Goal: Information Seeking & Learning: Learn about a topic

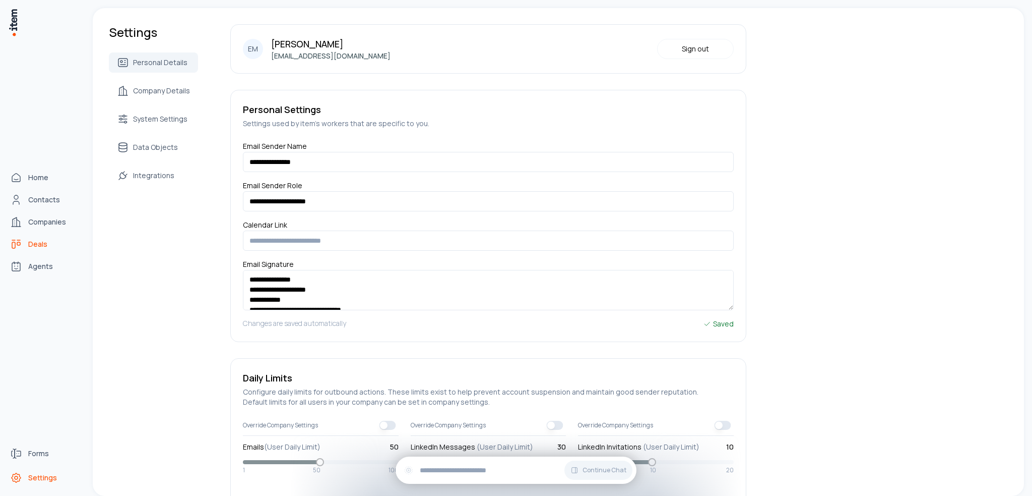
drag, startPoint x: 49, startPoint y: 237, endPoint x: 77, endPoint y: 235, distance: 27.3
click at [49, 237] on link "Deals" at bounding box center [44, 244] width 77 height 20
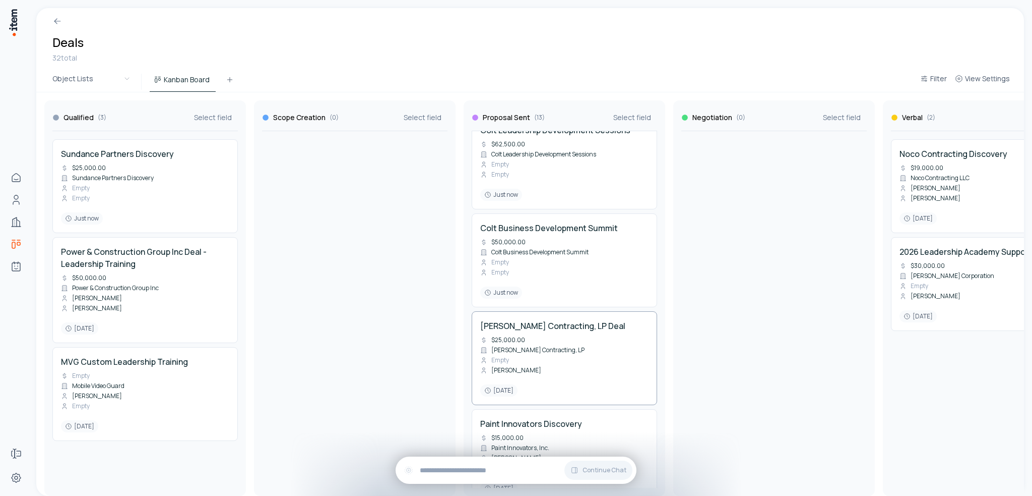
scroll to position [554, 0]
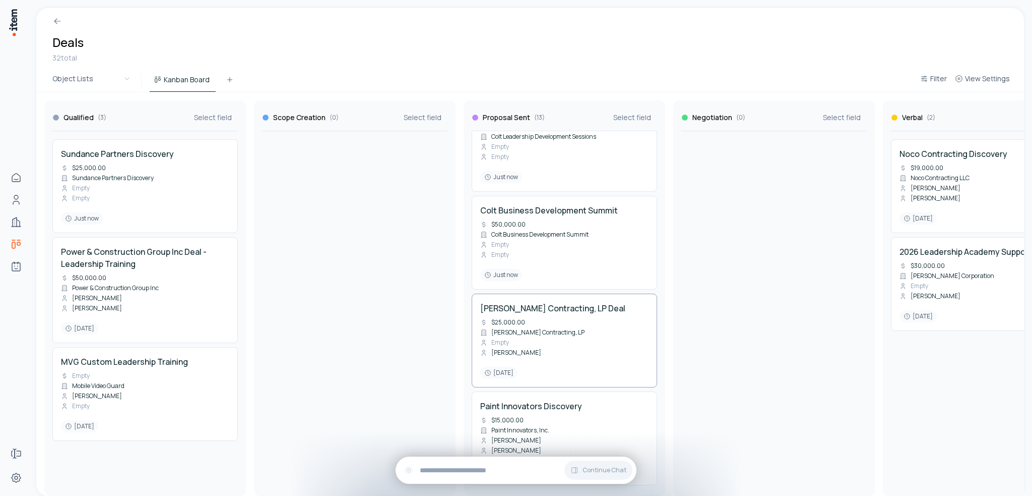
click at [612, 314] on div "[PERSON_NAME] Contracting, LP Deal $25,000.00 [PERSON_NAME] Contracting, LP Emp…" at bounding box center [564, 340] width 168 height 77
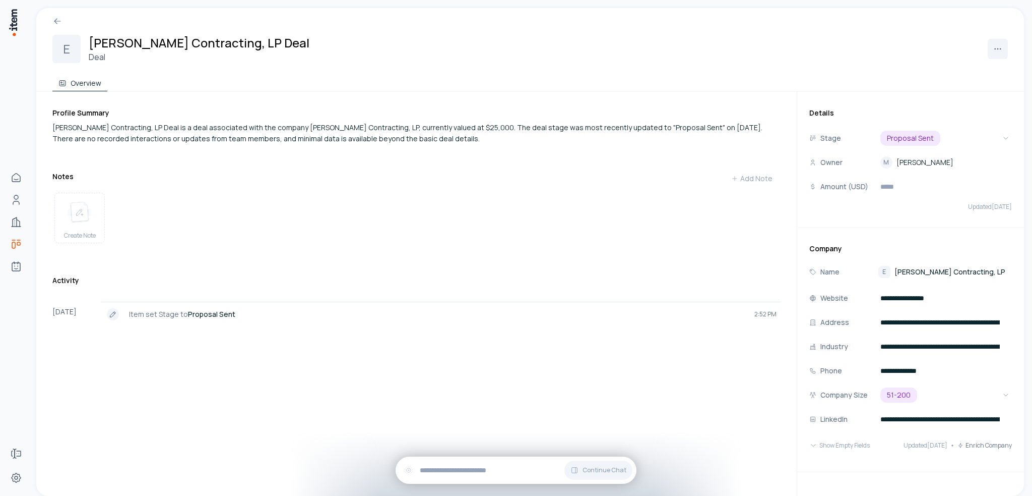
click at [909, 268] on span "[PERSON_NAME] Contracting, LP" at bounding box center [950, 272] width 111 height 10
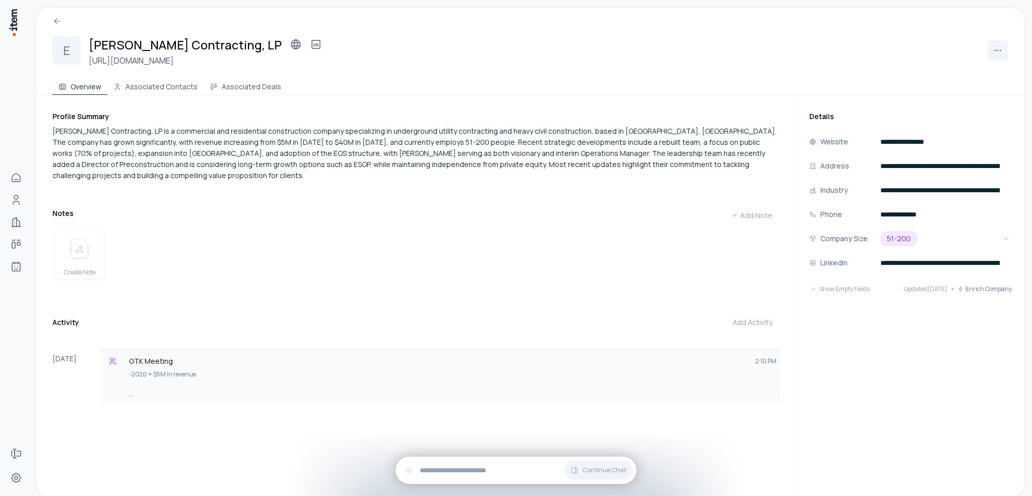
click at [181, 369] on p "-2020 = $5M in revenue" at bounding box center [453, 374] width 648 height 10
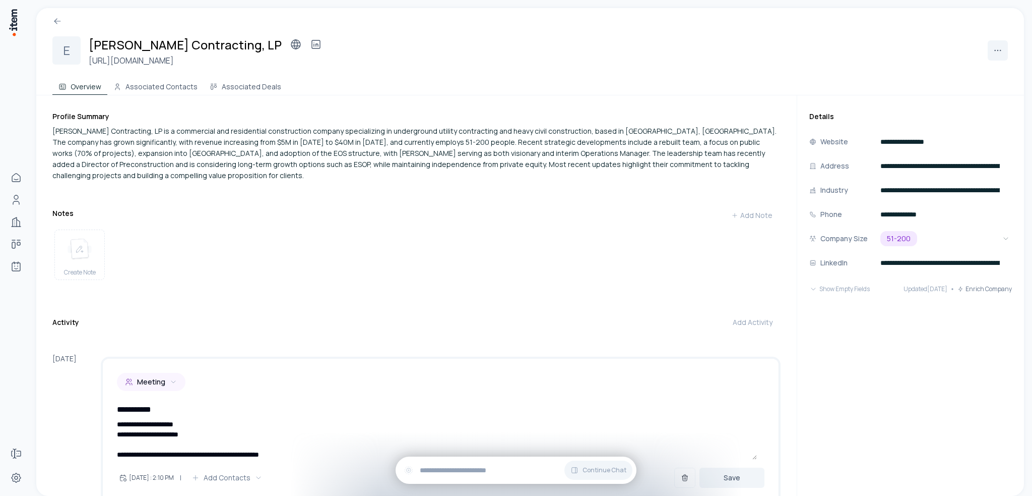
click at [267, 318] on div "Activity Add Activity" at bounding box center [416, 324] width 728 height 24
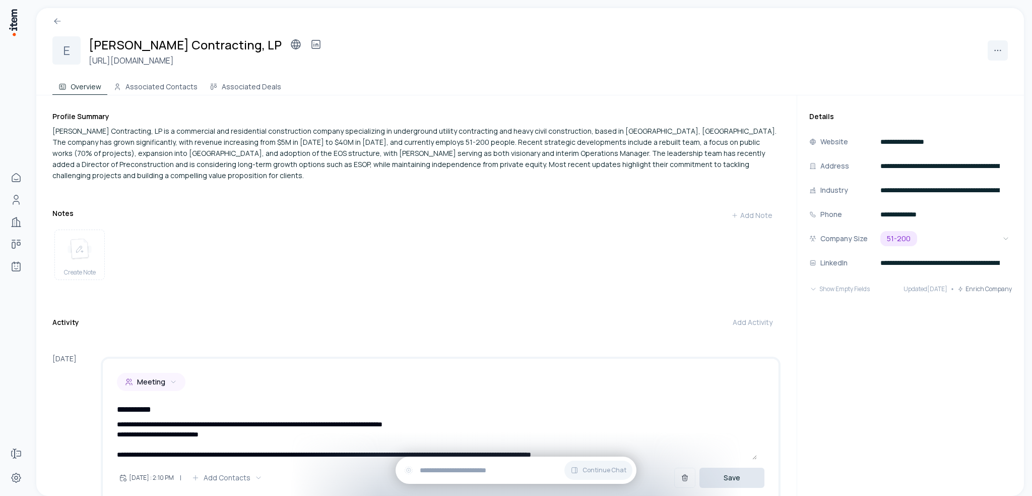
click at [727, 472] on button "Save" at bounding box center [732, 477] width 65 height 20
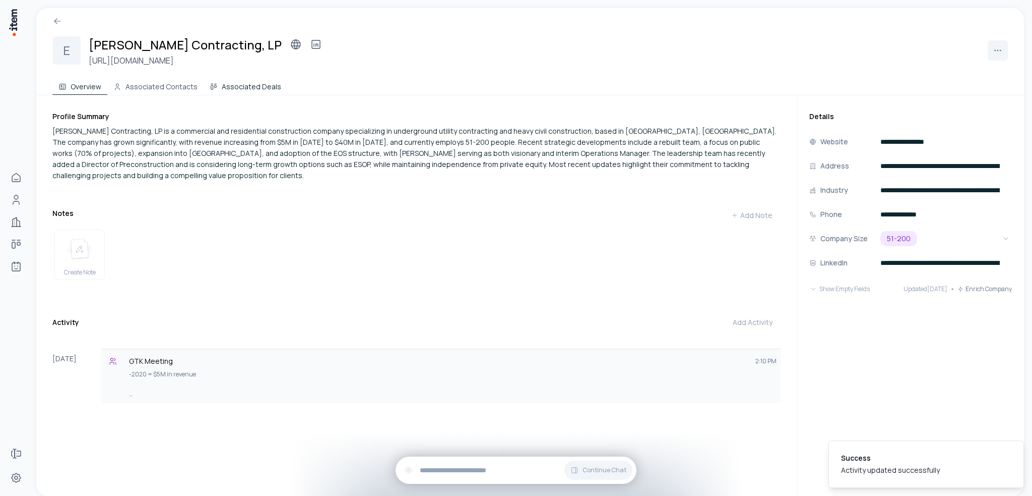
click at [234, 88] on button "Associated Deals" at bounding box center [246, 85] width 84 height 20
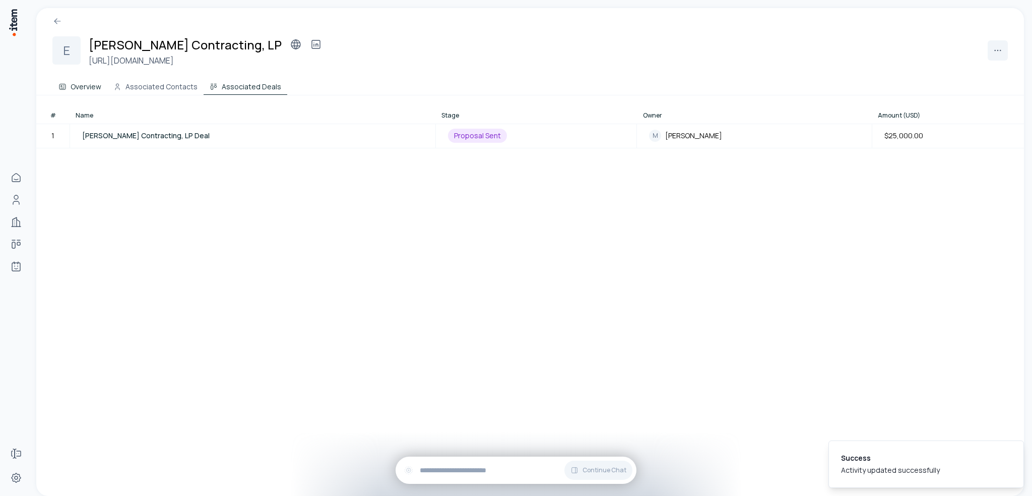
click at [70, 94] on button "Overview" at bounding box center [79, 85] width 55 height 20
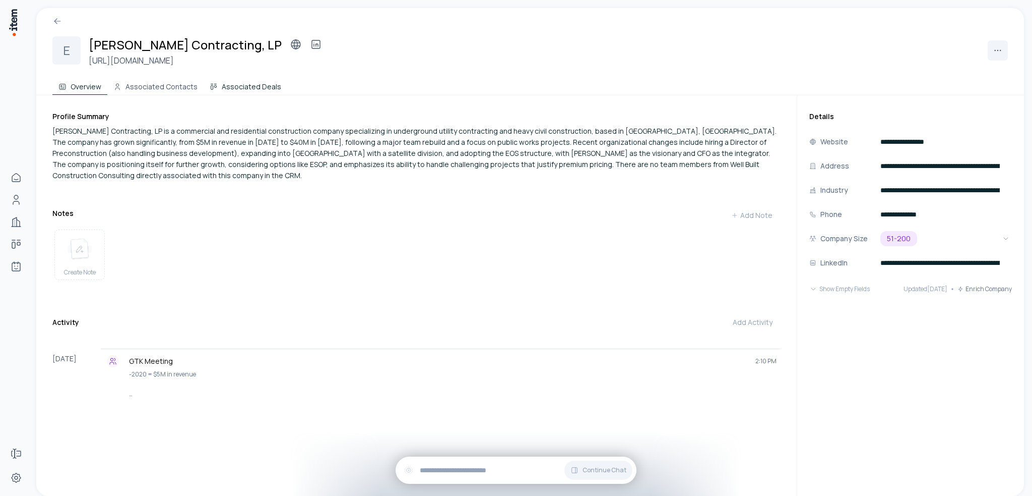
click at [252, 82] on button "Associated Deals" at bounding box center [246, 85] width 84 height 20
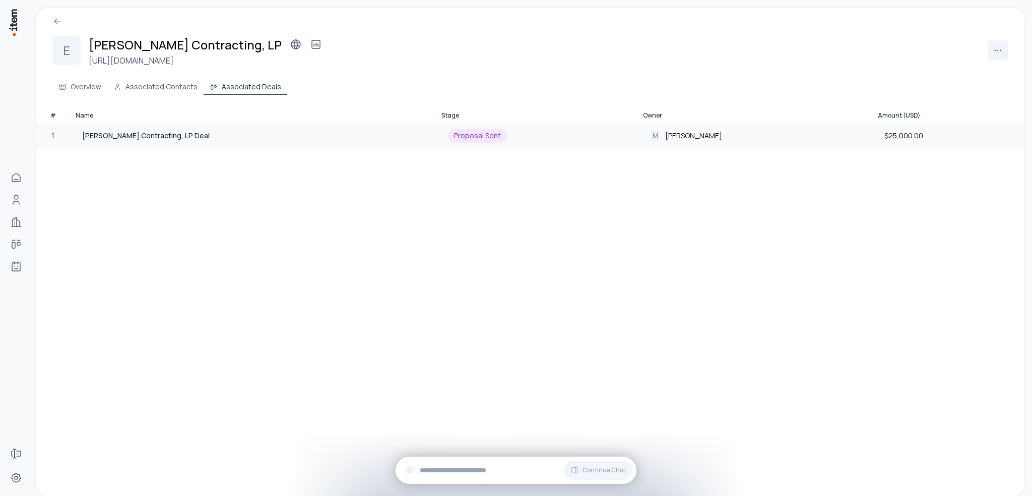
click at [159, 141] on td "[PERSON_NAME] Contracting, LP Deal" at bounding box center [253, 136] width 366 height 24
click at [147, 131] on span "[PERSON_NAME] Contracting, LP Deal" at bounding box center [146, 136] width 128 height 10
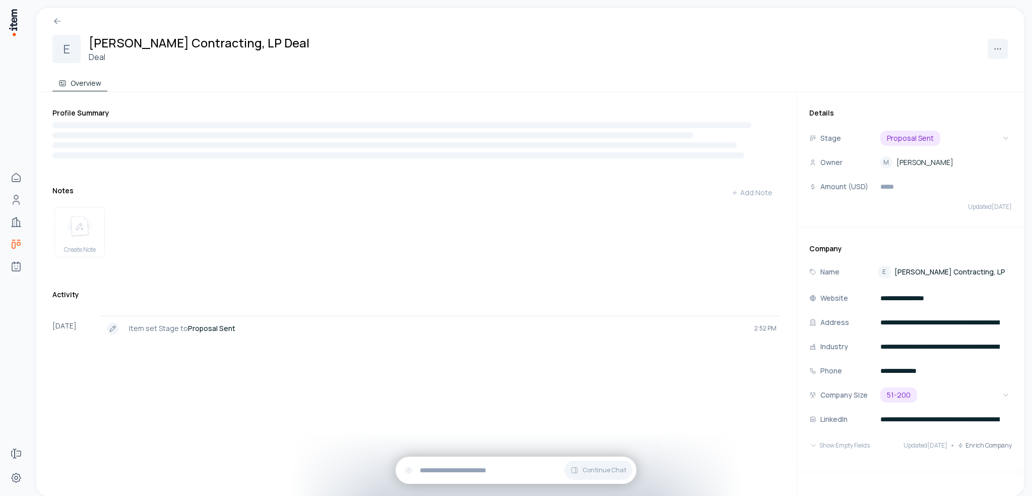
drag, startPoint x: 240, startPoint y: 38, endPoint x: 251, endPoint y: 40, distance: 10.8
click at [240, 38] on h2 "[PERSON_NAME] Contracting, LP Deal" at bounding box center [199, 42] width 221 height 17
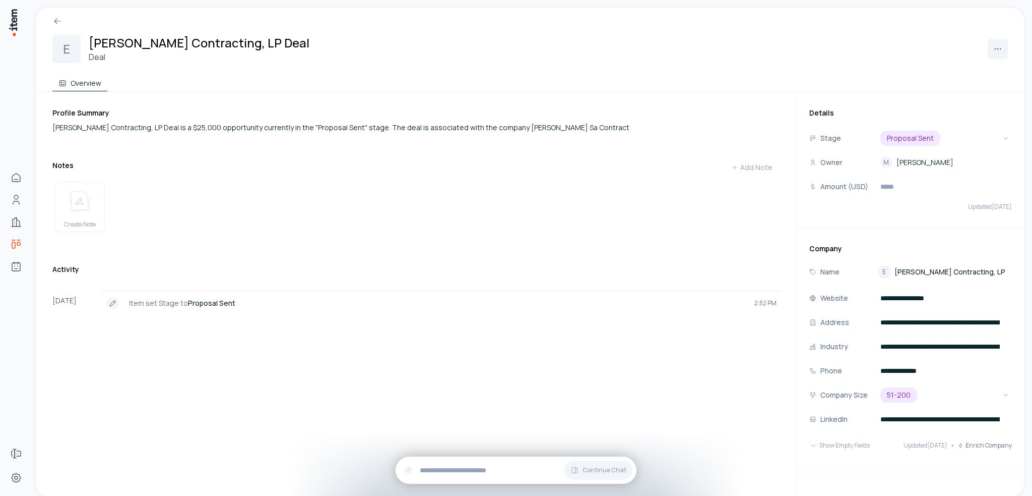
click at [278, 46] on div "E [PERSON_NAME] Contracting, LP Deal Deal" at bounding box center [530, 48] width 956 height 29
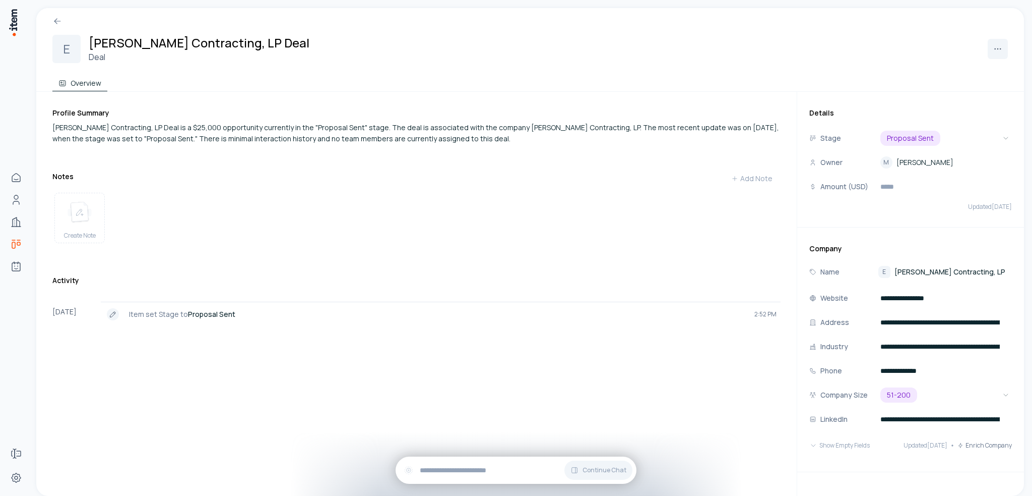
click at [240, 42] on h2 "[PERSON_NAME] Contracting, LP Deal" at bounding box center [199, 42] width 221 height 17
click at [244, 42] on div "[PERSON_NAME] Contracting, LP Deal" at bounding box center [201, 42] width 225 height 17
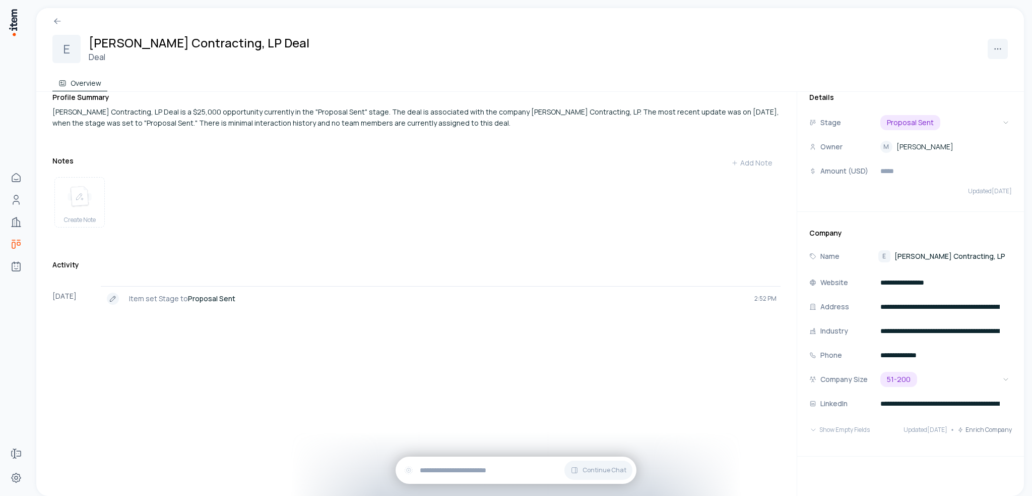
scroll to position [24, 0]
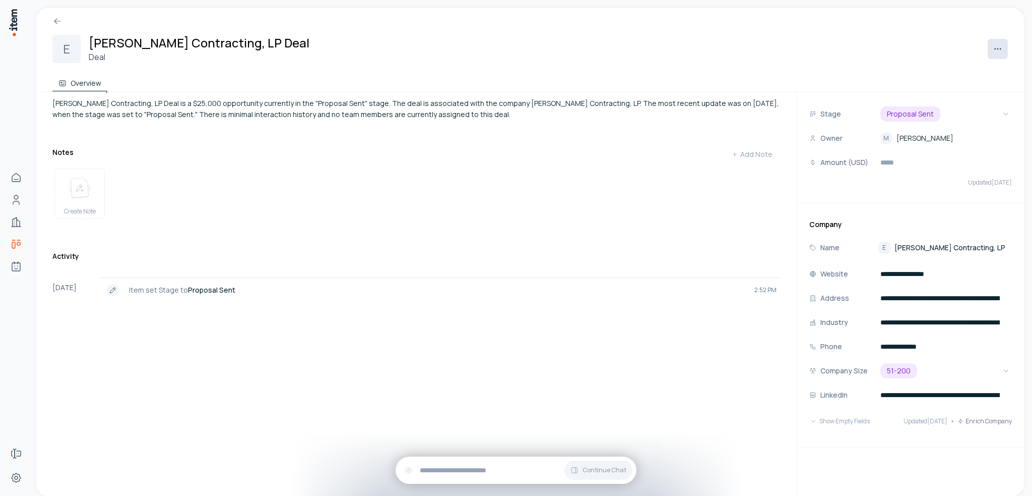
click at [996, 46] on html "**********" at bounding box center [516, 248] width 1032 height 496
click at [175, 34] on html "**********" at bounding box center [516, 248] width 1032 height 496
click at [175, 34] on div "E [PERSON_NAME] Contracting, LP Deal Deal Overview" at bounding box center [530, 50] width 988 height 84
click at [159, 46] on h2 "[PERSON_NAME] Contracting, LP Deal" at bounding box center [199, 42] width 221 height 17
click at [209, 117] on div "[PERSON_NAME] Contracting, LP Deal is a $25,000 opportunity currently in the "P…" at bounding box center [416, 109] width 728 height 22
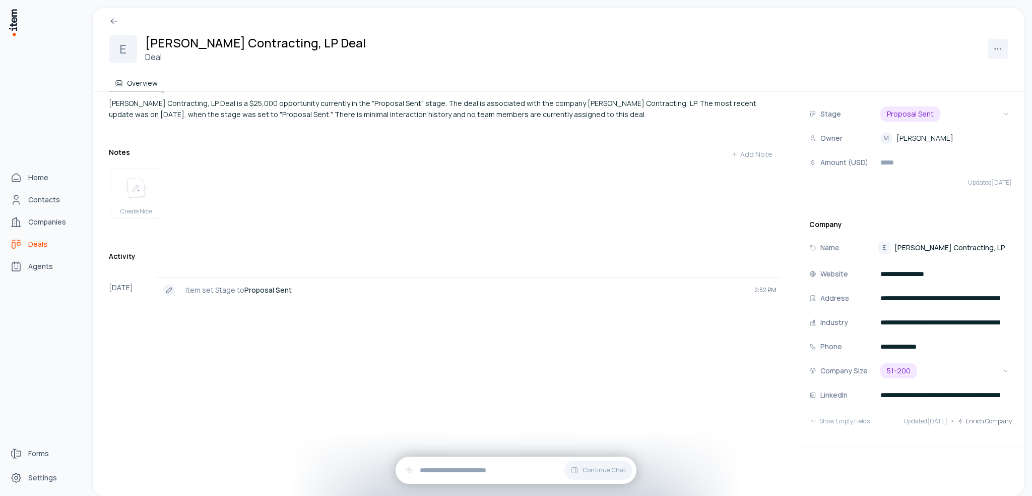
click at [13, 243] on icon "deals" at bounding box center [16, 244] width 12 height 12
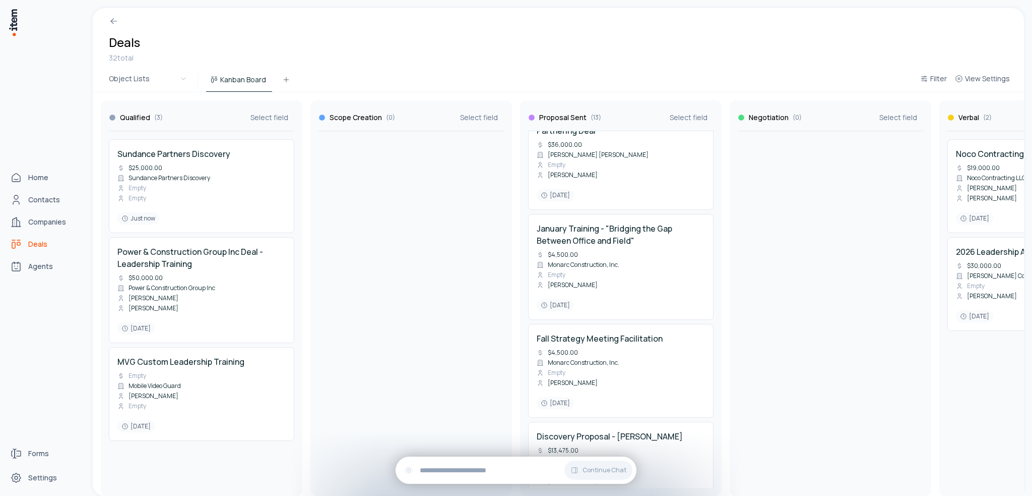
click at [16, 163] on div "Home Contacts Companies Deals Agents" at bounding box center [44, 221] width 89 height 443
click at [16, 177] on icon "Home" at bounding box center [16, 177] width 12 height 12
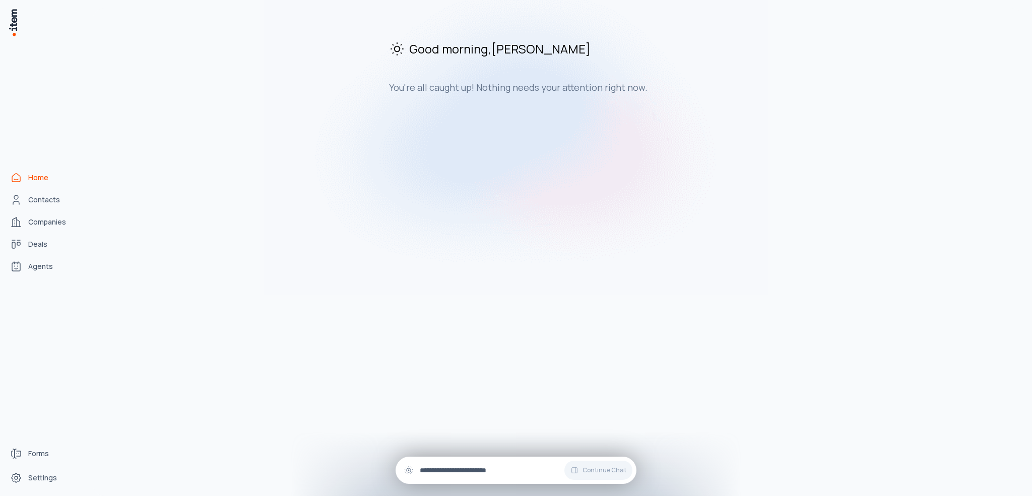
click at [433, 480] on div "Continue Chat" at bounding box center [516, 469] width 241 height 27
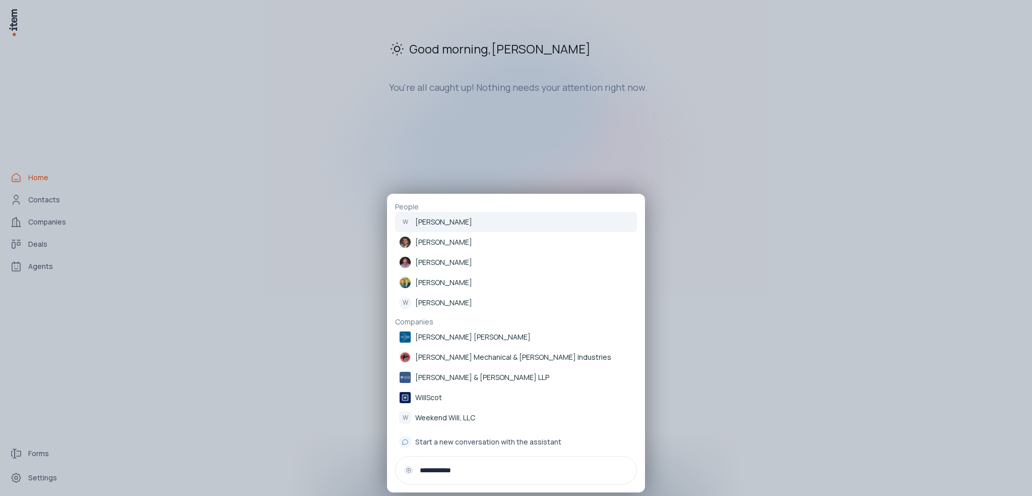
type input "**********"
click at [471, 211] on p "People" at bounding box center [516, 207] width 242 height 10
click at [464, 224] on link "W [PERSON_NAME]" at bounding box center [516, 222] width 242 height 20
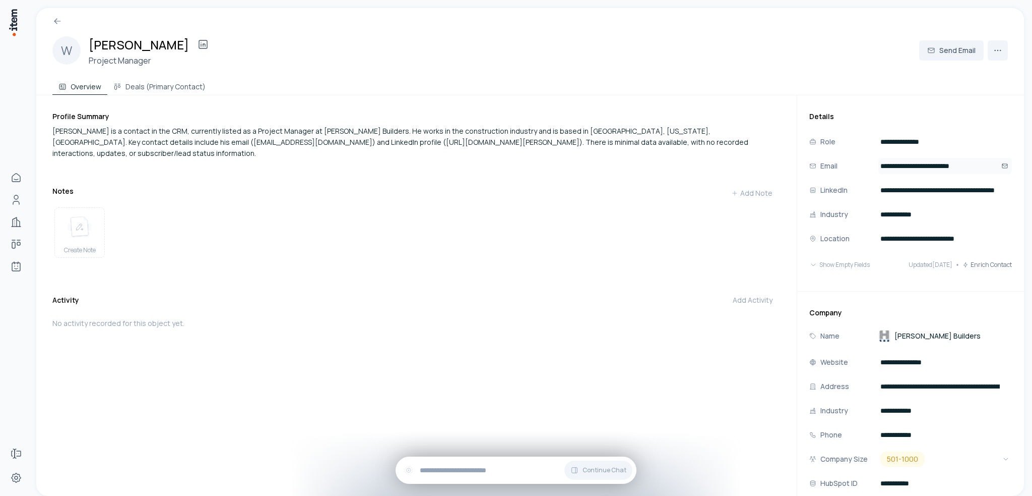
click at [1002, 165] on icon "Open" at bounding box center [1005, 166] width 6 height 6
